Goal: Find specific page/section: Find specific page/section

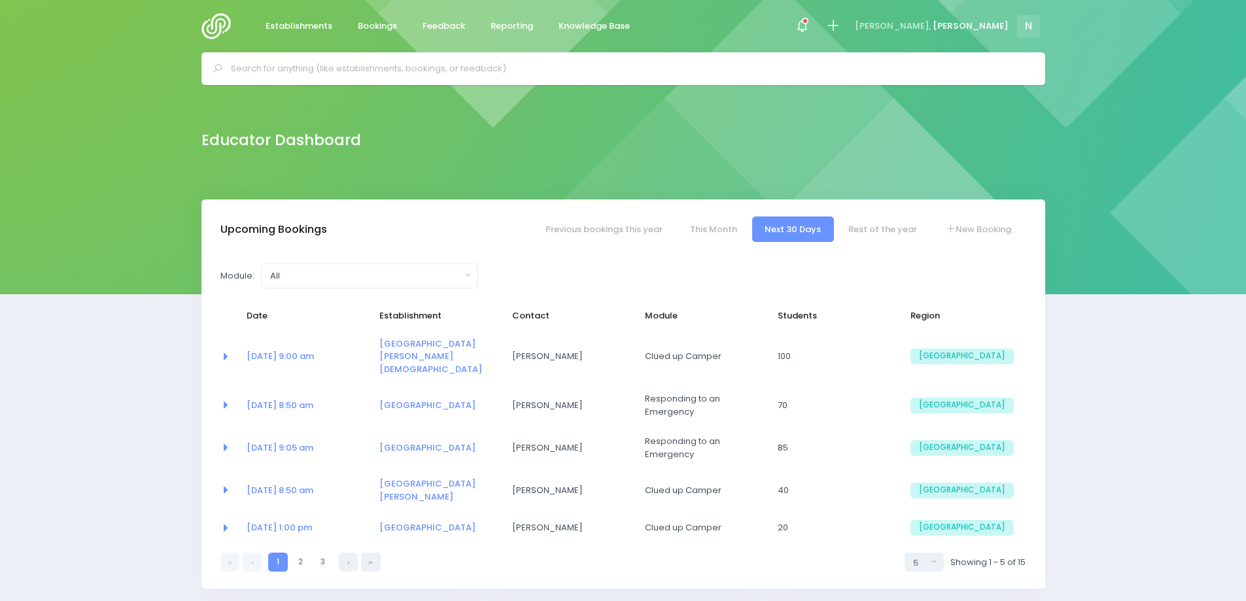
select select "5"
click at [399, 73] on input "text" at bounding box center [629, 69] width 796 height 20
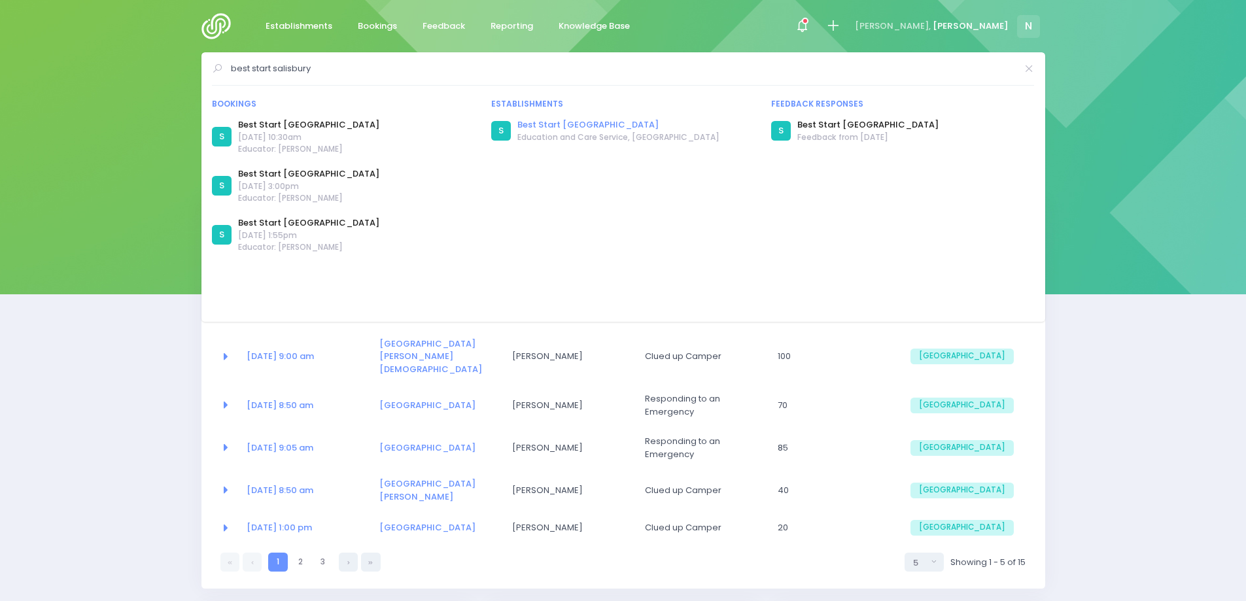
type input "best start salisbury"
click at [566, 126] on link "Best Start [GEOGRAPHIC_DATA]" at bounding box center [618, 124] width 202 height 13
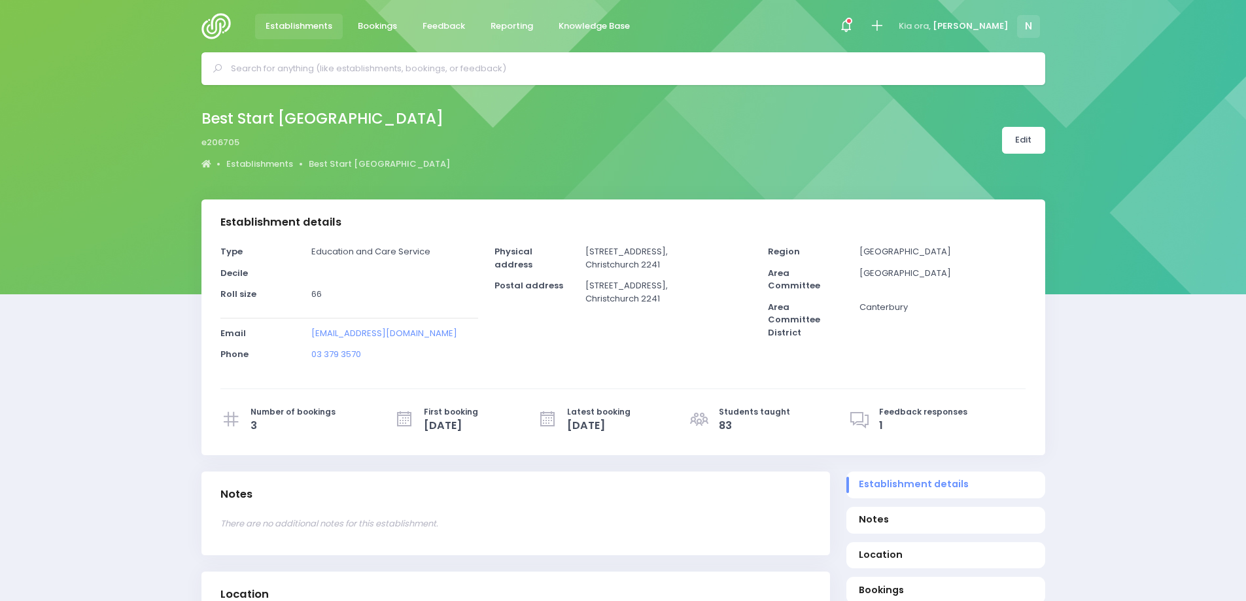
select select "5"
